Goal: Browse casually: Explore the website without a specific task or goal

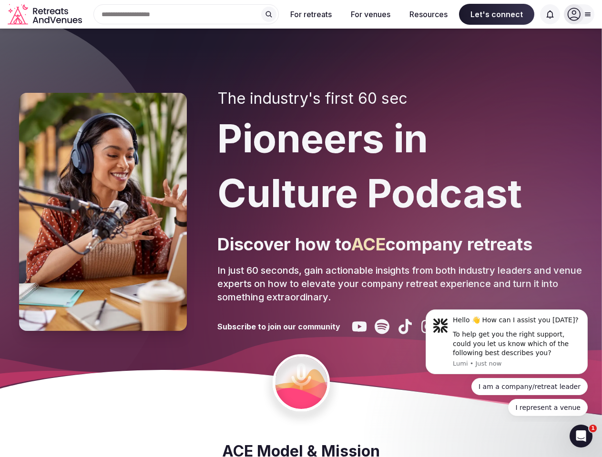
click at [301, 229] on div "The industry's first 60 sec Pioneers in Culture Podcast Discover how to ACE com…" at bounding box center [399, 212] width 365 height 245
click at [186, 14] on div "Search Popular Destinations [GEOGRAPHIC_DATA], [GEOGRAPHIC_DATA] [GEOGRAPHIC_DA…" at bounding box center [182, 14] width 193 height 20
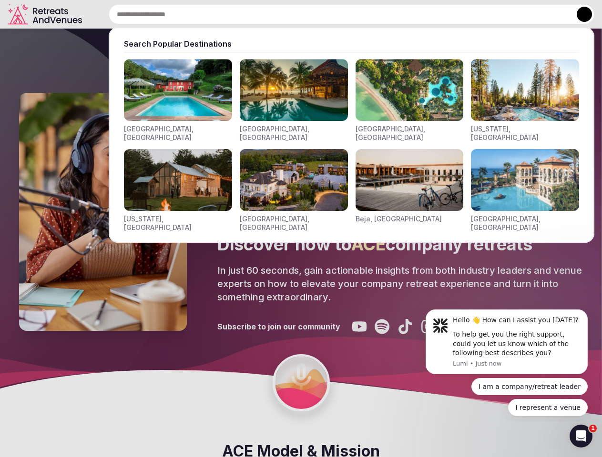
click at [269, 14] on input "text" at bounding box center [351, 14] width 485 height 20
click at [311, 14] on input "text" at bounding box center [351, 14] width 485 height 20
click at [370, 14] on input "text" at bounding box center [351, 14] width 485 height 20
click at [428, 14] on input "text" at bounding box center [351, 14] width 485 height 20
click at [496, 14] on input "text" at bounding box center [351, 14] width 485 height 20
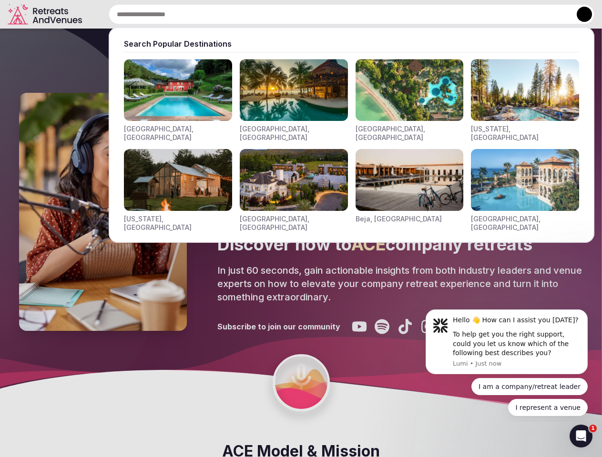
click at [550, 14] on input "text" at bounding box center [351, 14] width 485 height 20
click at [579, 14] on button at bounding box center [583, 14] width 15 height 15
